Goal: Information Seeking & Learning: Learn about a topic

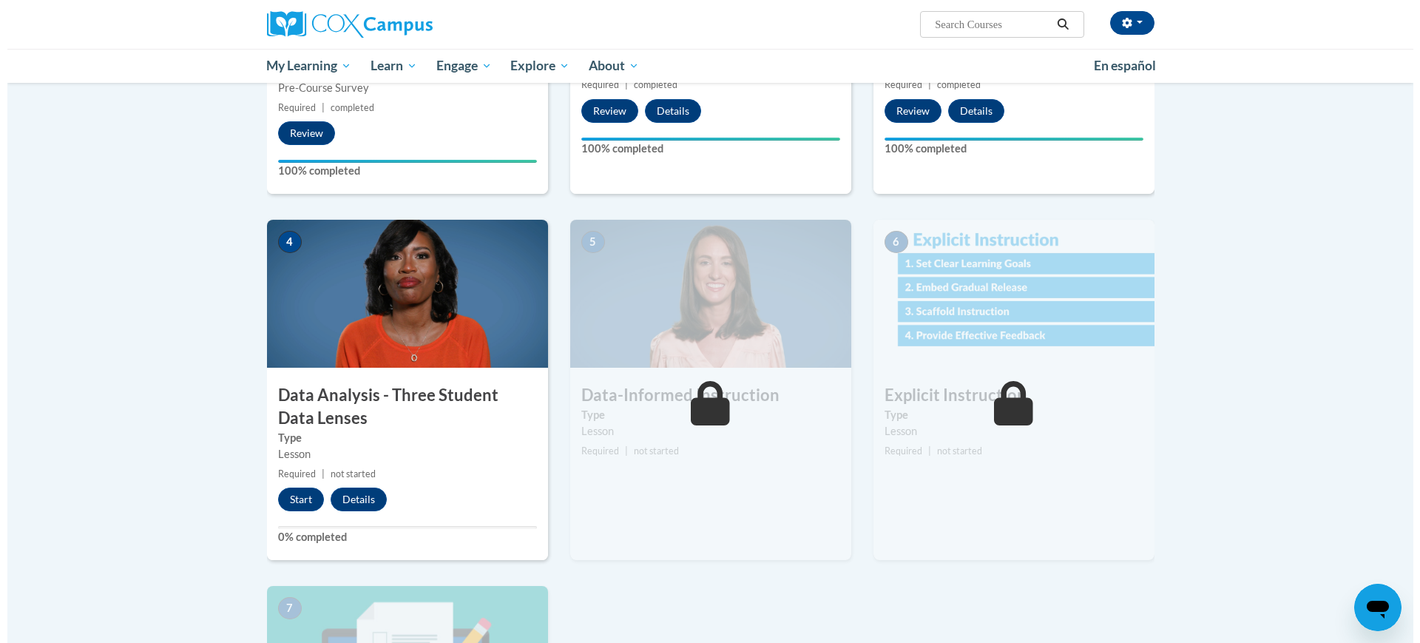
scroll to position [740, 0]
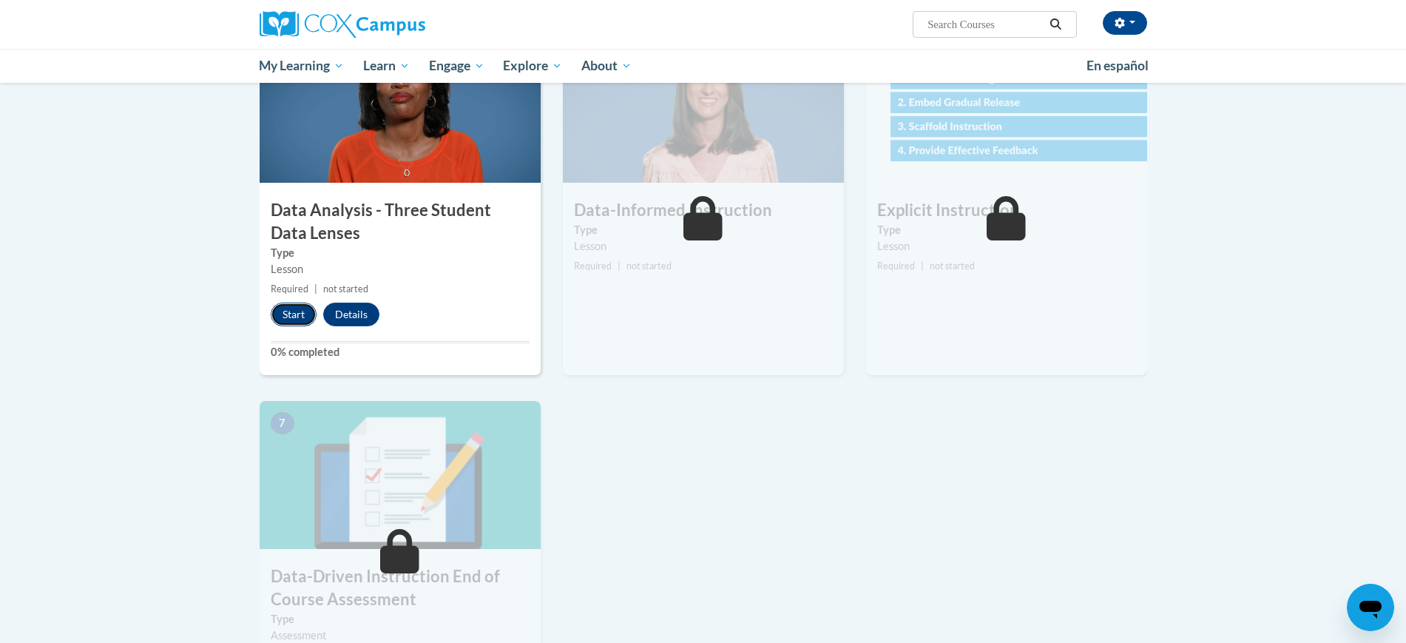
click at [284, 313] on button "Start" at bounding box center [294, 315] width 46 height 24
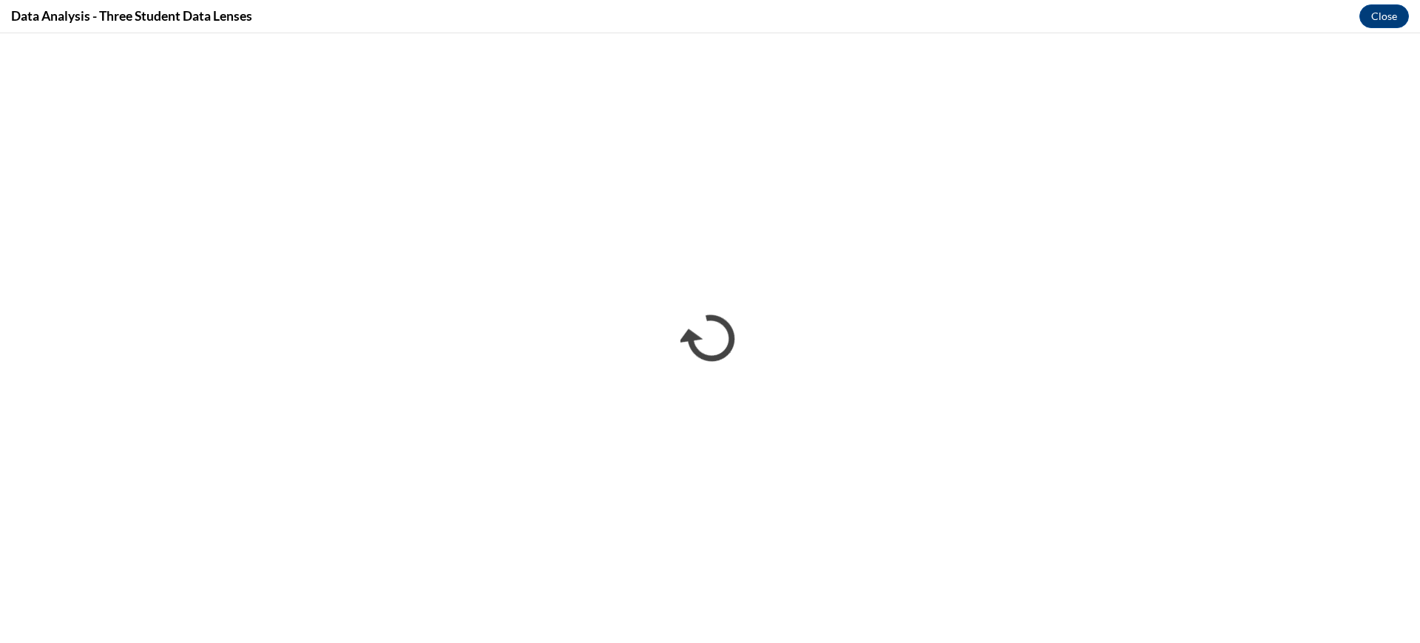
scroll to position [0, 0]
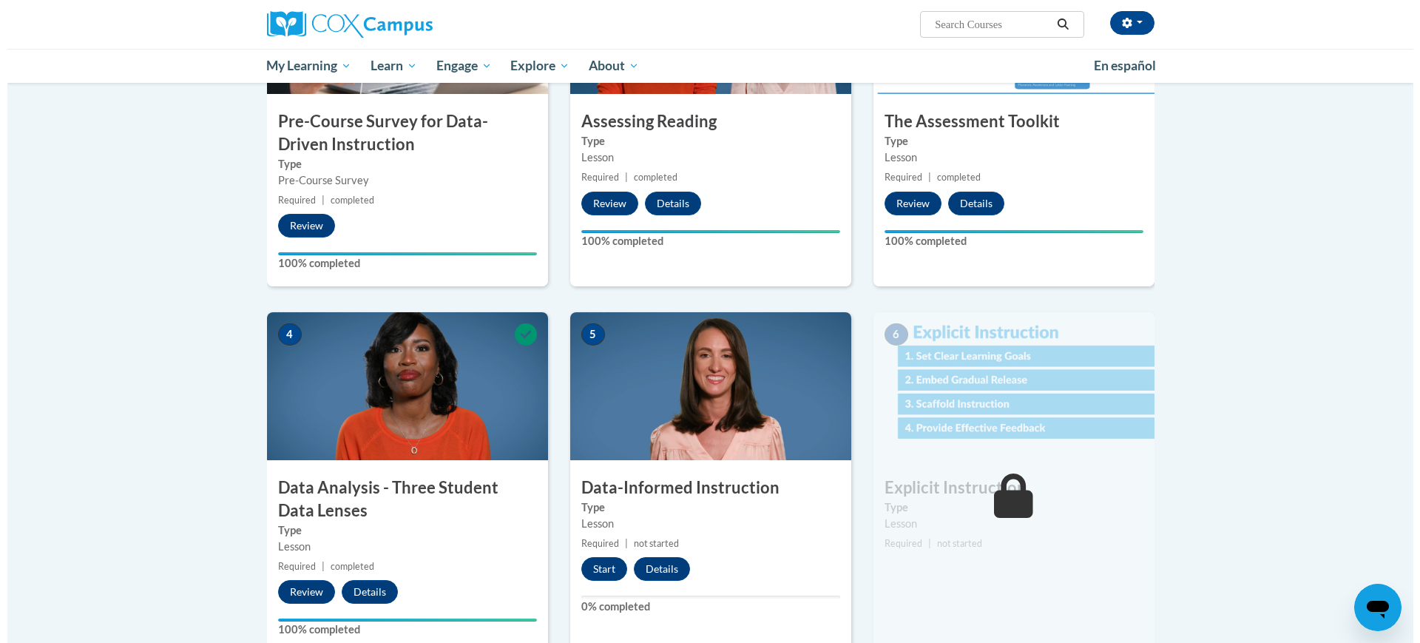
scroll to position [647, 0]
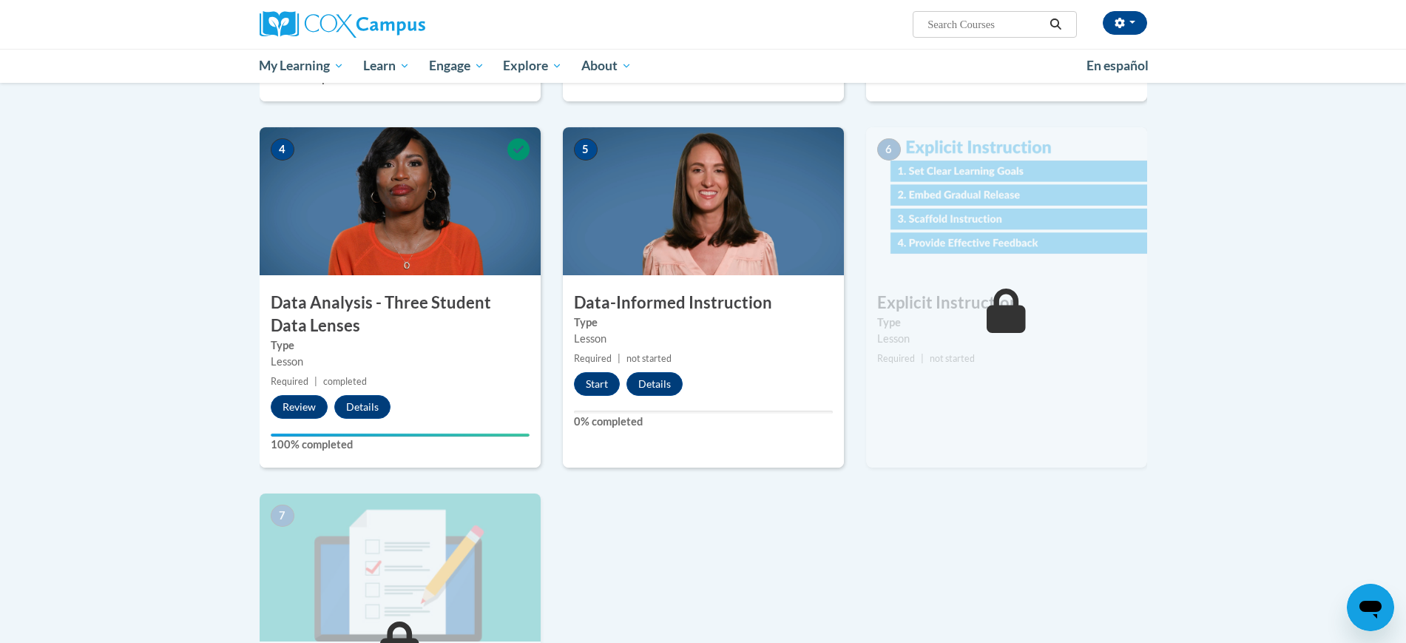
click at [562, 372] on div "5 Data-Informed Instruction Type Lesson Required | not started Start Details Fe…" at bounding box center [703, 310] width 303 height 366
click at [600, 387] on button "Start" at bounding box center [597, 384] width 46 height 24
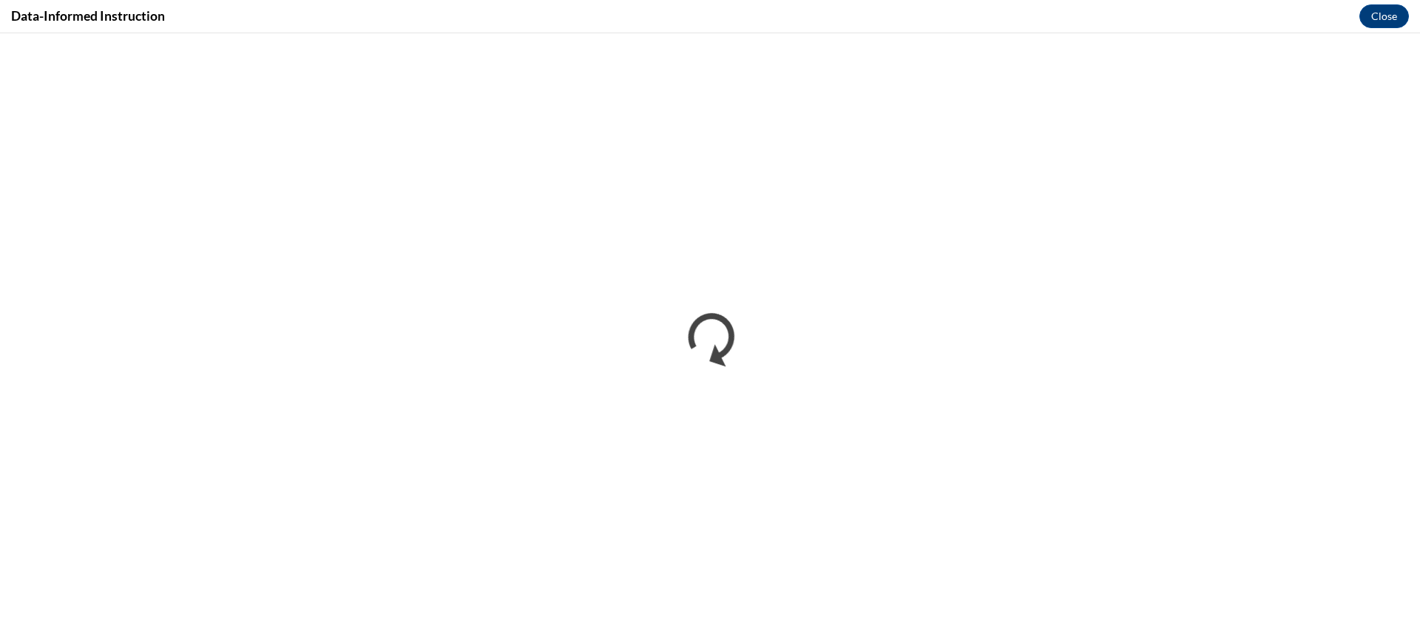
scroll to position [0, 0]
